Goal: Participate in discussion: Engage in conversation with other users on a specific topic

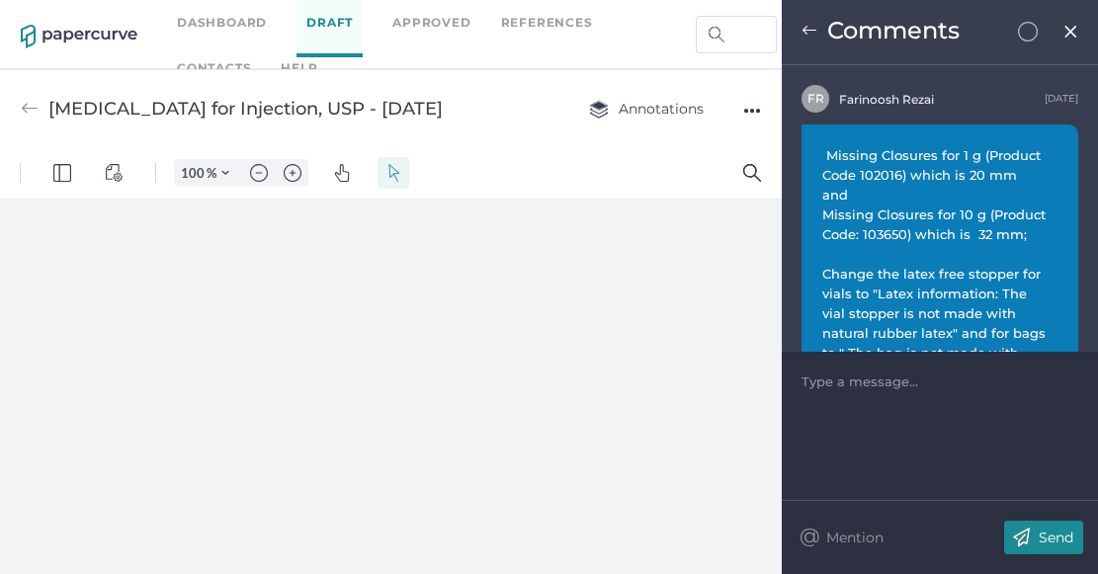
type input "52"
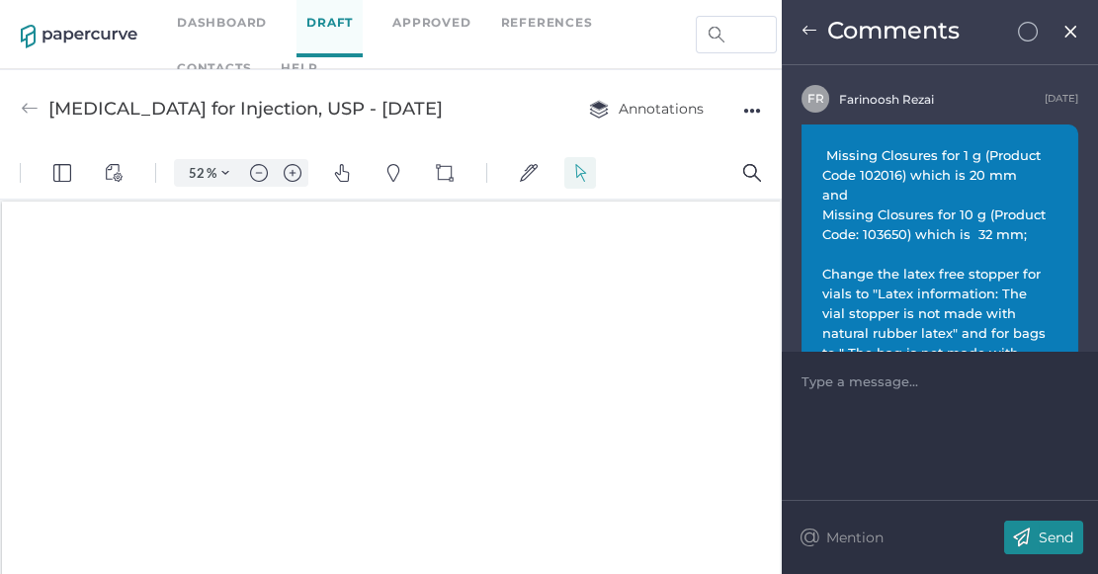
scroll to position [1, 0]
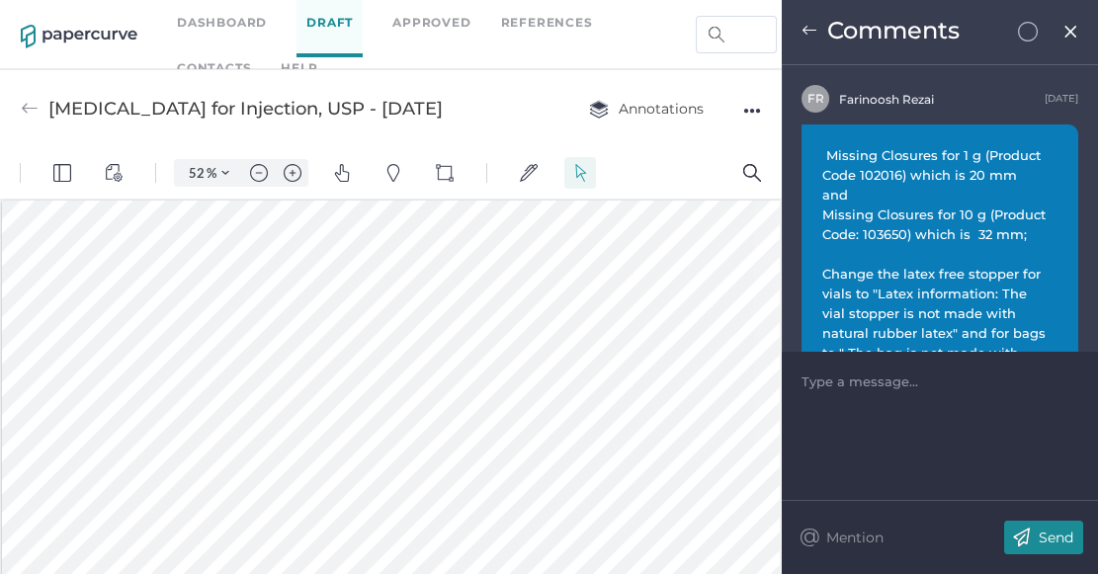
click at [214, 23] on link "Dashboard" at bounding box center [222, 23] width 90 height 22
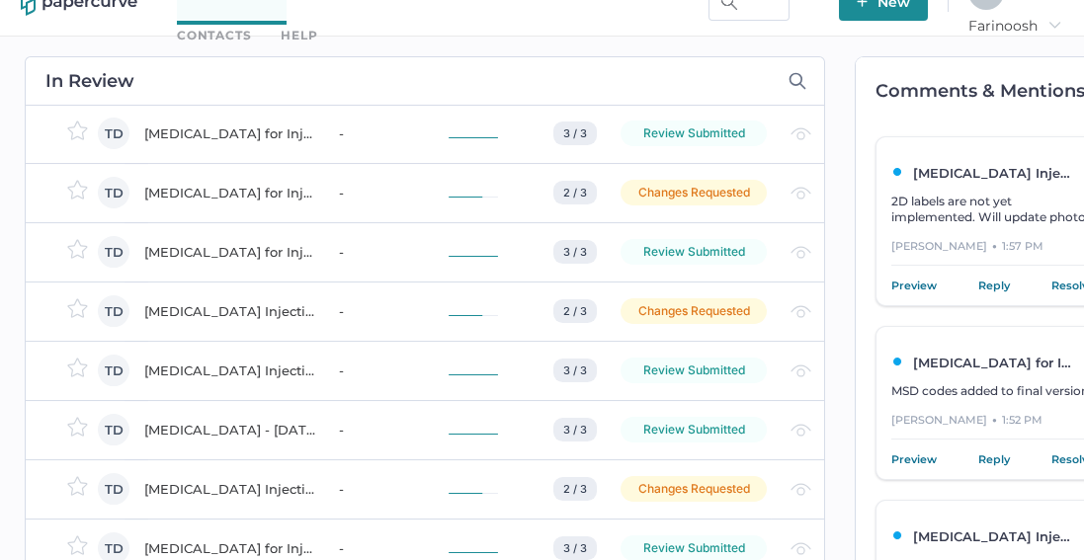
scroll to position [2245, 0]
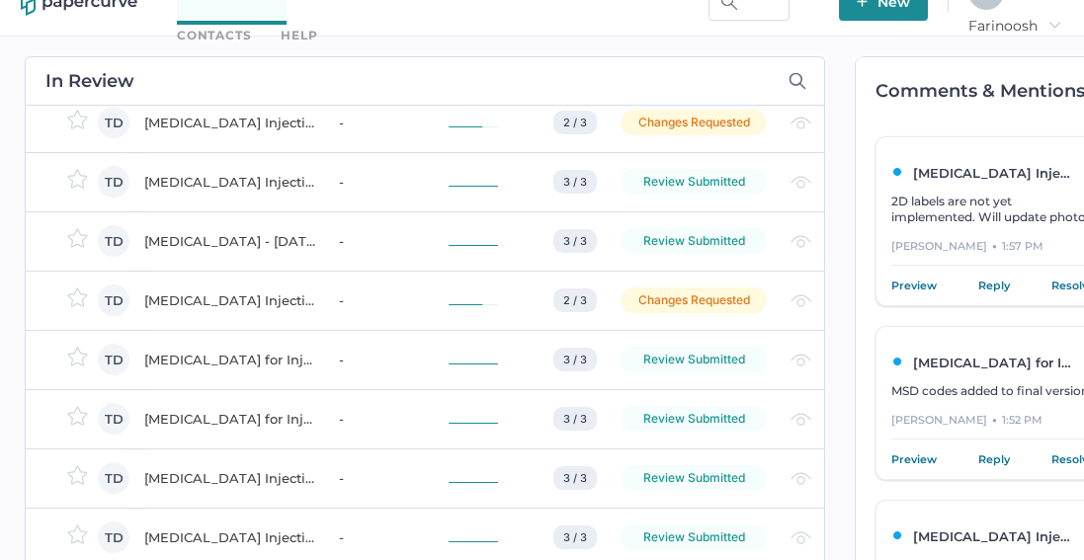
click at [209, 412] on div "[MEDICAL_DATA] for Injection, USP - [DATE]" at bounding box center [229, 419] width 171 height 24
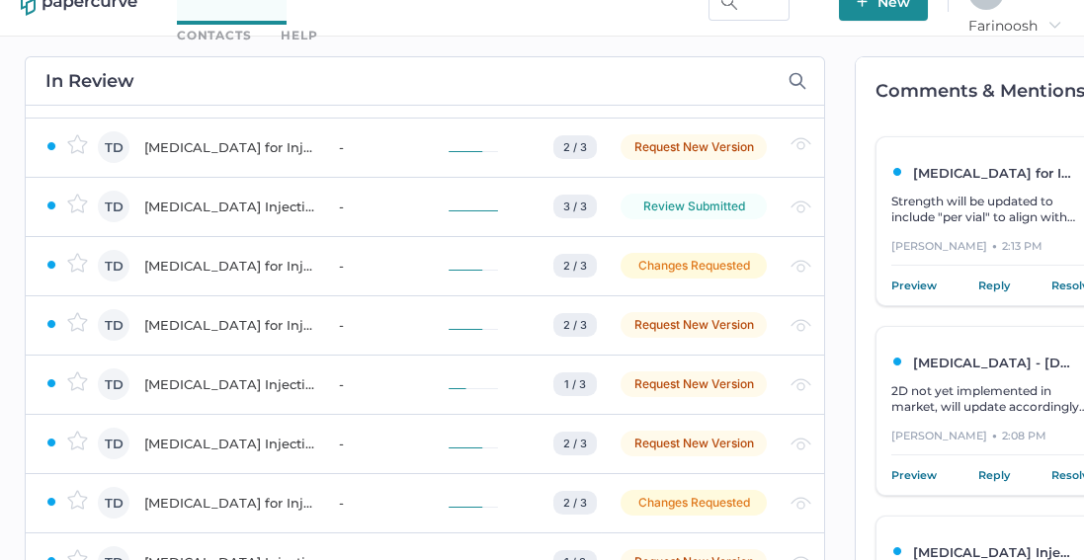
scroll to position [0, 0]
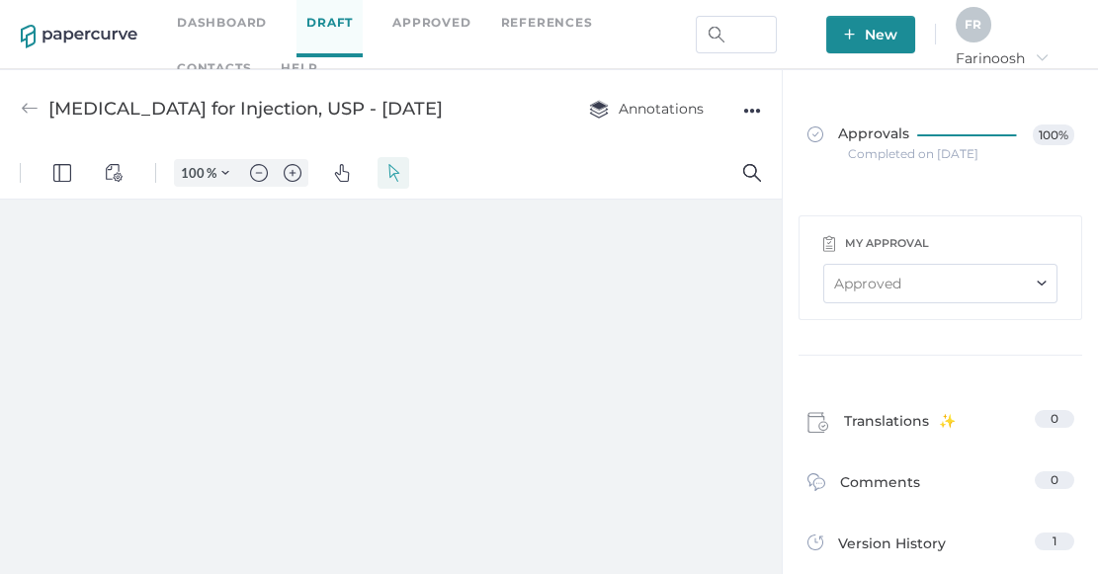
type input "52"
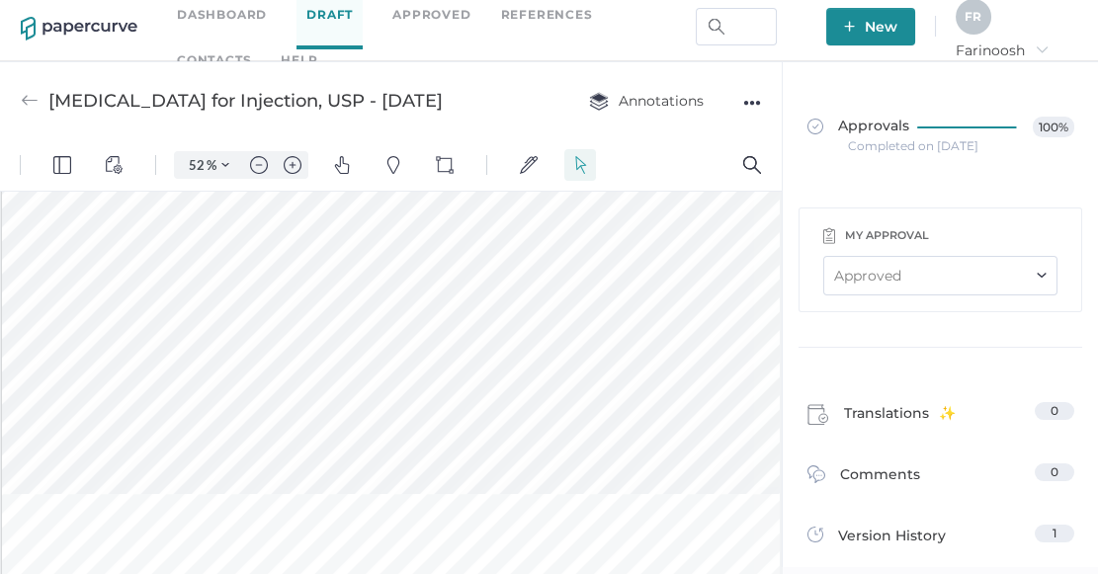
scroll to position [808, 0]
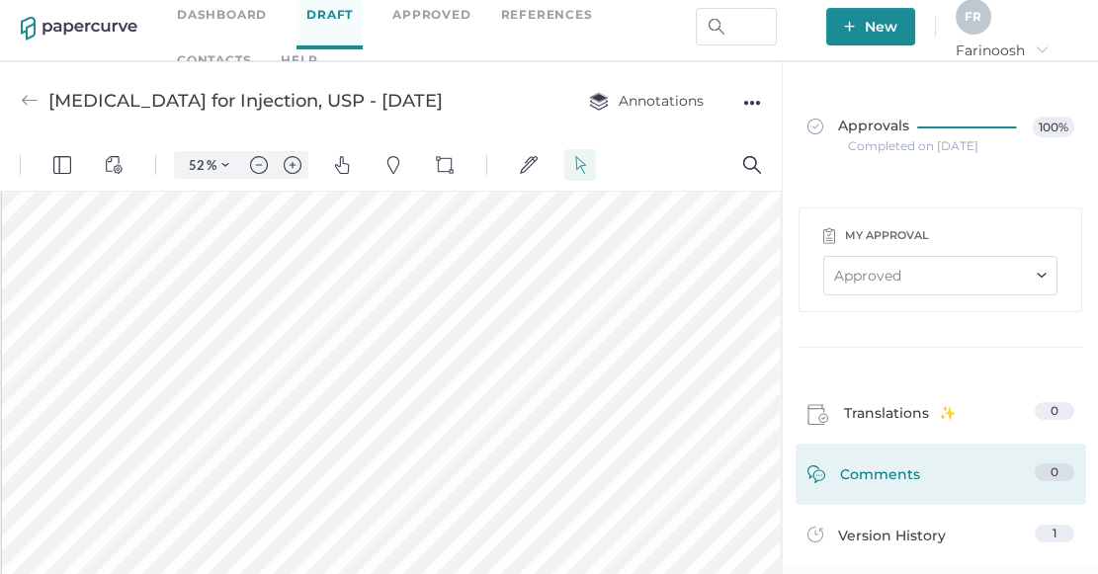
click at [861, 468] on span "Comments" at bounding box center [880, 478] width 80 height 31
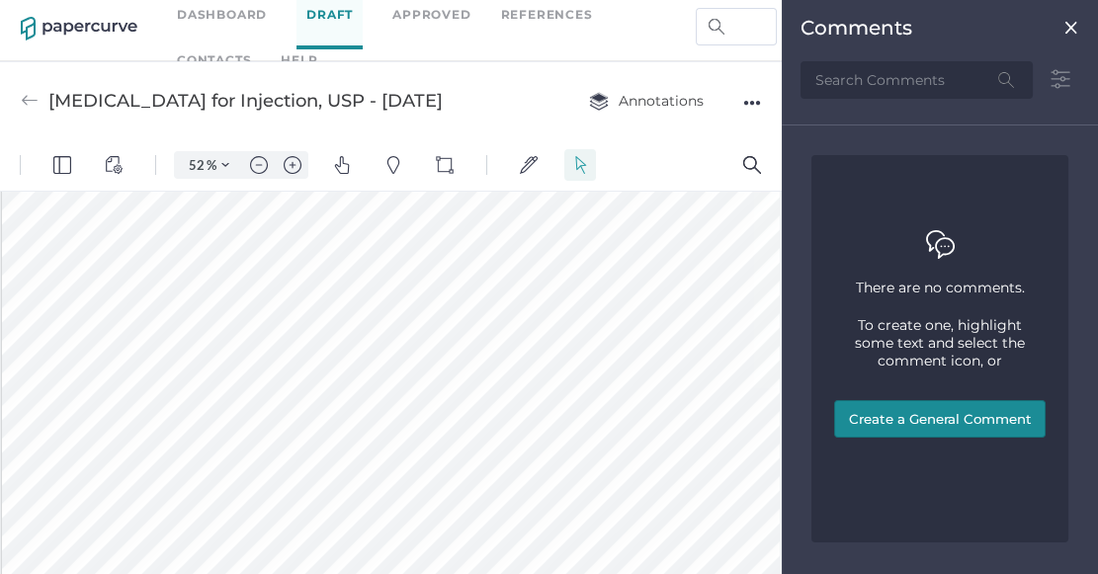
click at [898, 411] on button "Create a General Comment" at bounding box center [939, 419] width 211 height 38
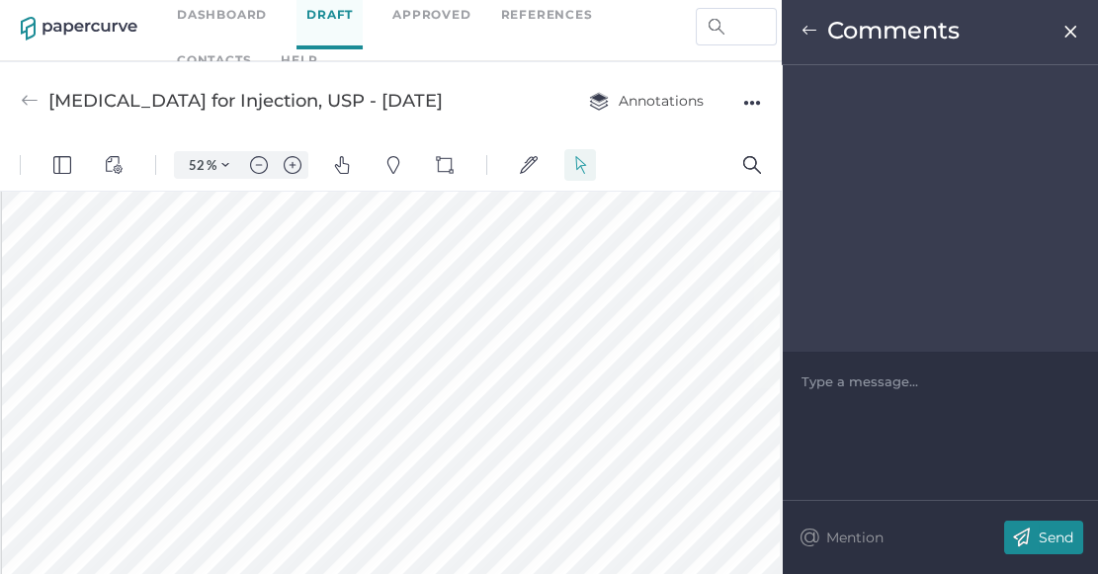
click at [837, 381] on div at bounding box center [940, 381] width 276 height 20
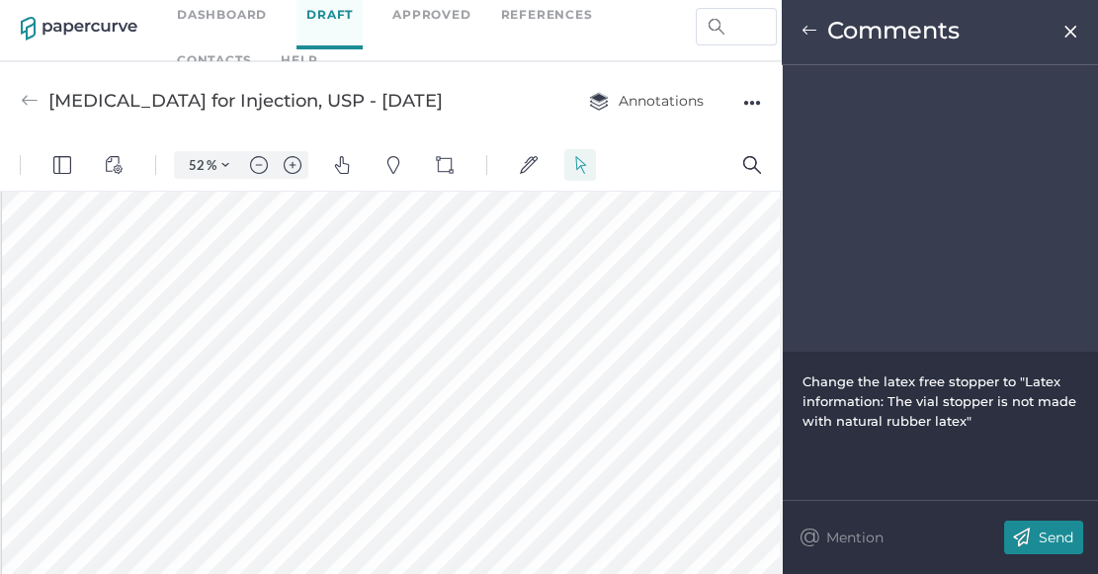
click at [1028, 531] on img at bounding box center [1021, 538] width 35 height 34
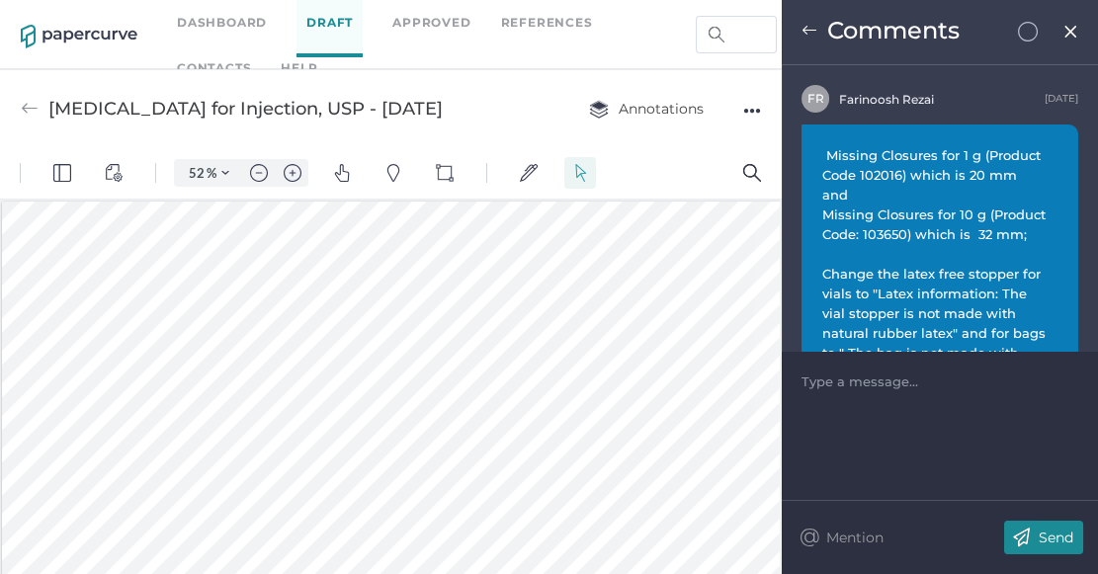
scroll to position [1, 0]
